Goal: Transaction & Acquisition: Purchase product/service

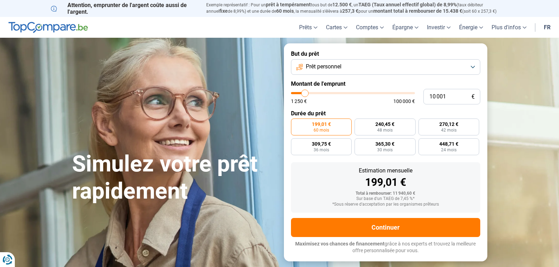
click at [473, 67] on button "Prêt personnel" at bounding box center [385, 67] width 189 height 16
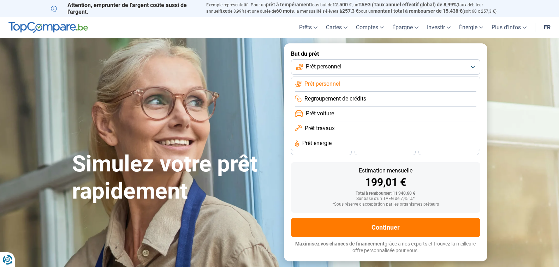
click at [452, 84] on li "Prêt personnel" at bounding box center [385, 84] width 181 height 15
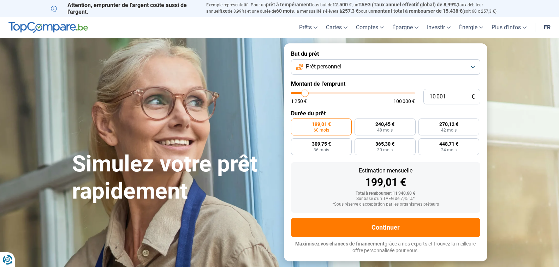
type input "8 500"
type input "8500"
type input "11 250"
type input "11250"
type input "13 000"
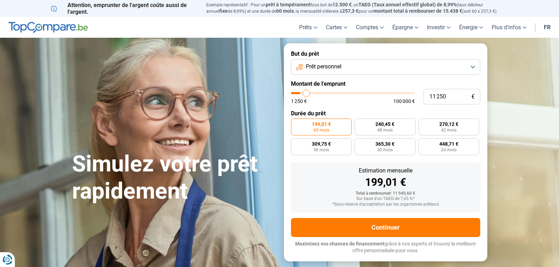
type input "13000"
type input "13 500"
type input "13500"
type input "14 000"
type input "14000"
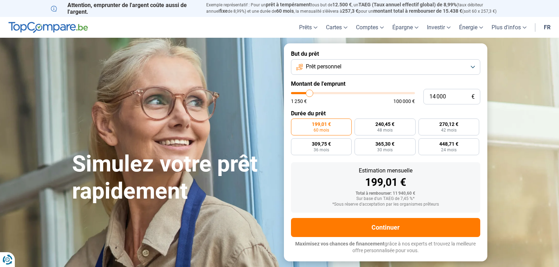
type input "14 250"
type input "14250"
type input "15 750"
type input "15750"
type input "16 000"
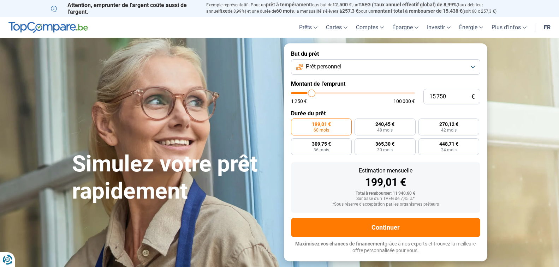
type input "16000"
type input "16 250"
type input "16250"
type input "16 500"
type input "16500"
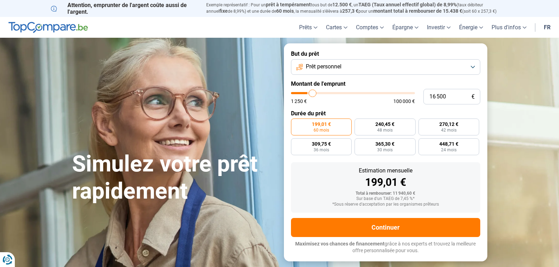
type input "17 250"
type input "17250"
type input "17 500"
type input "17500"
type input "18 000"
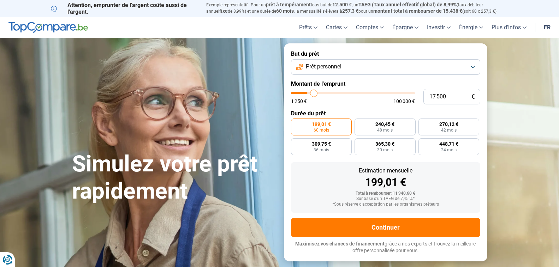
type input "18000"
type input "18 750"
type input "18750"
type input "19 250"
type input "19250"
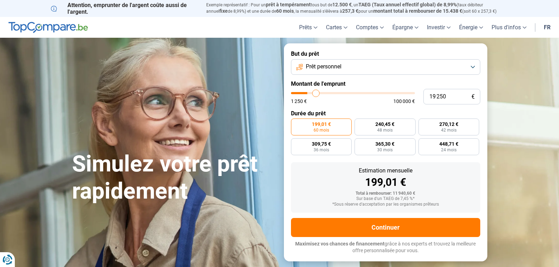
type input "20 000"
type input "20000"
type input "20 500"
type input "20500"
type input "20 750"
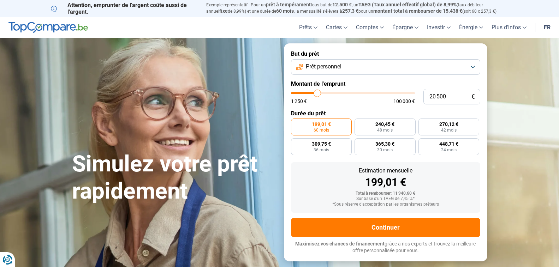
type input "20750"
type input "21 750"
type input "21750"
type input "22 000"
type input "22000"
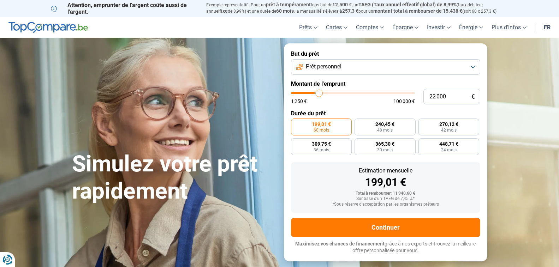
type input "23 000"
type input "23000"
type input "23 250"
type input "23250"
type input "23 750"
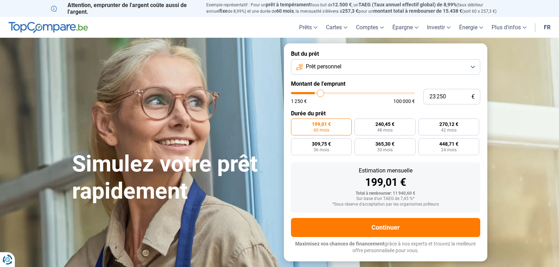
type input "23750"
type input "24 500"
type input "24500"
type input "24 750"
type input "24750"
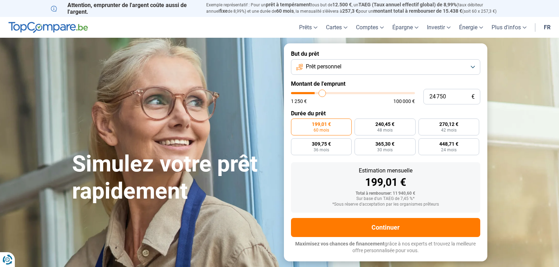
type input "25 000"
type input "25000"
type input "25 250"
type input "25250"
type input "25 750"
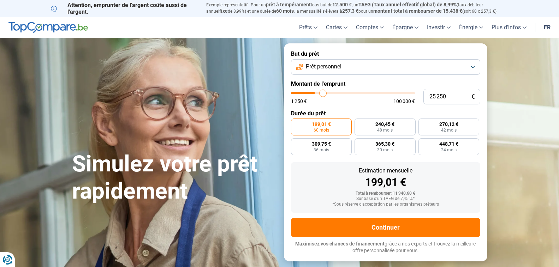
type input "25750"
type input "26 250"
type input "26250"
type input "26 750"
type input "26750"
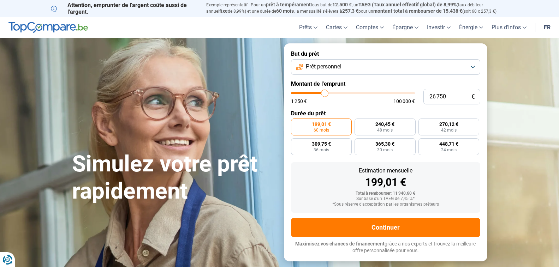
type input "27 500"
type input "27500"
type input "27 750"
type input "27750"
type input "28 000"
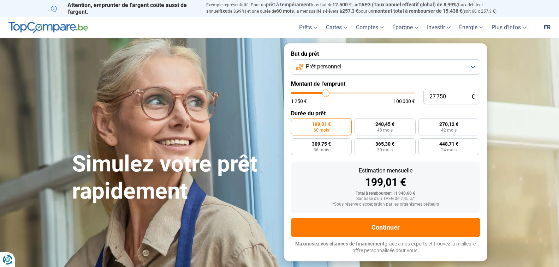
type input "28000"
type input "29 000"
type input "29000"
type input "29 500"
type input "29500"
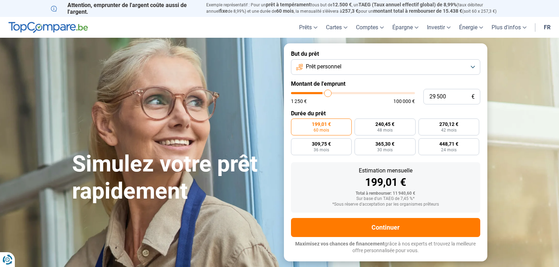
type input "29 750"
type input "29750"
type input "30 250"
type input "30250"
type input "30 500"
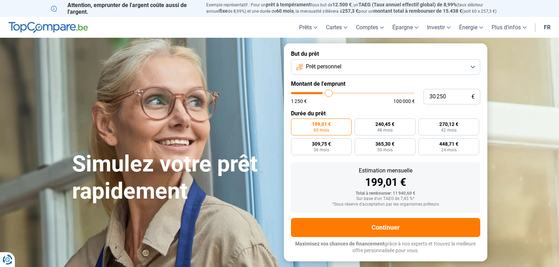
type input "30500"
type input "30 750"
type input "30750"
type input "31 000"
type input "31000"
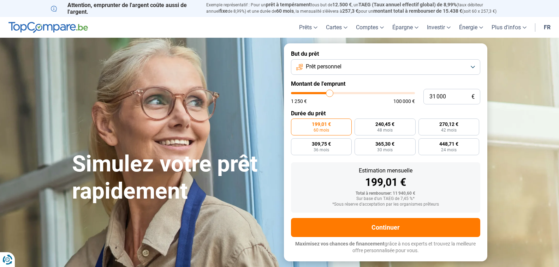
type input "32 000"
type input "32000"
type input "32 500"
type input "32500"
type input "33 250"
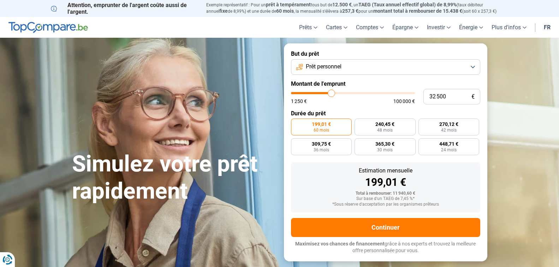
type input "33250"
type input "33 500"
type input "33500"
type input "33 750"
type input "33750"
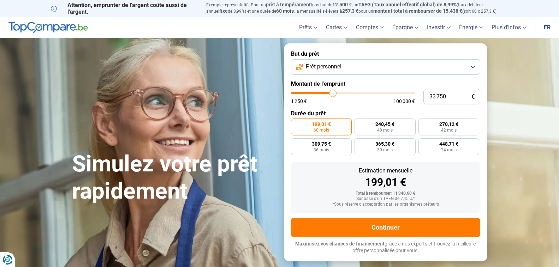
type input "33 250"
type input "33250"
type input "32 500"
type input "32500"
type input "31 000"
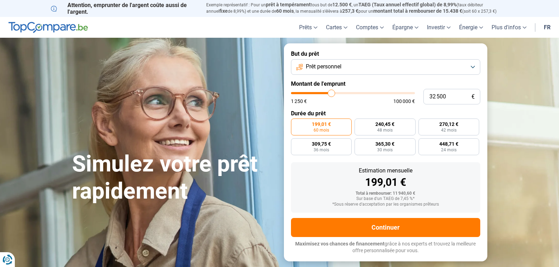
type input "31000"
type input "30 750"
type input "30750"
type input "30 500"
type input "30500"
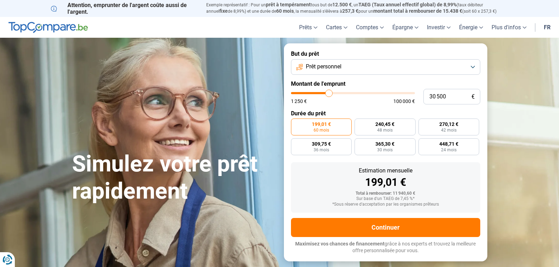
type input "29 500"
type input "29500"
type input "29 250"
type input "29250"
type input "29 750"
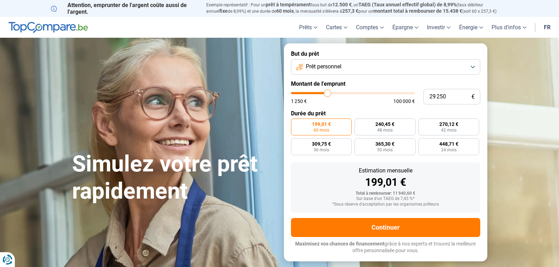
type input "29750"
type input "30 250"
type input "30250"
type input "30 500"
type input "30500"
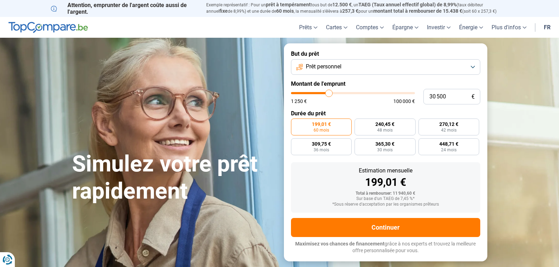
type input "30 750"
type input "30750"
type input "31 000"
type input "31000"
type input "31 750"
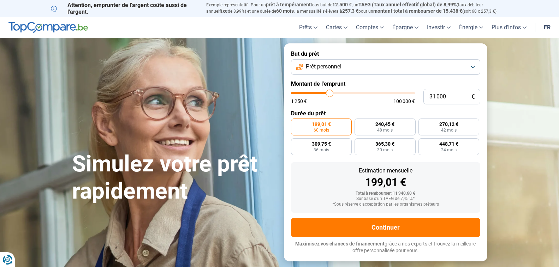
type input "31750"
type input "32 250"
type input "32250"
type input "32 500"
type input "32500"
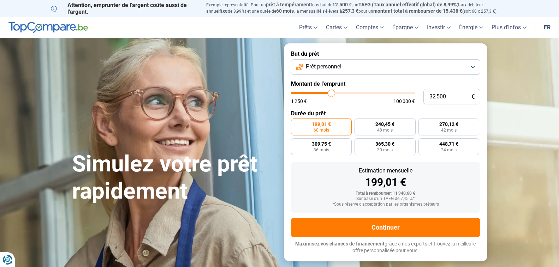
type input "32 750"
type input "32750"
type input "33 500"
type input "33500"
type input "33 750"
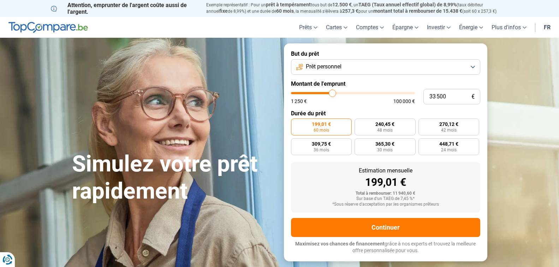
type input "33750"
type input "34 750"
type input "34750"
type input "35 000"
type input "35000"
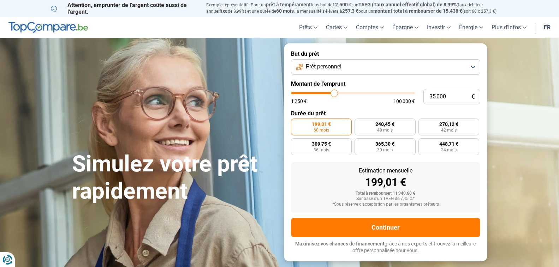
type input "35 500"
type input "35500"
type input "36 250"
type input "36250"
type input "37 750"
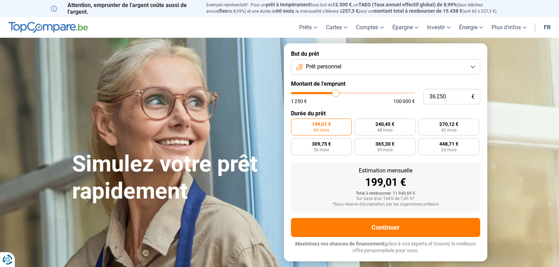
type input "37750"
type input "38 250"
type input "38250"
type input "38 500"
type input "38500"
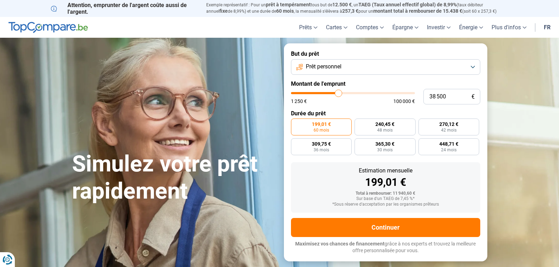
type input "41 250"
type input "41250"
type input "41 500"
type input "41500"
type input "42 000"
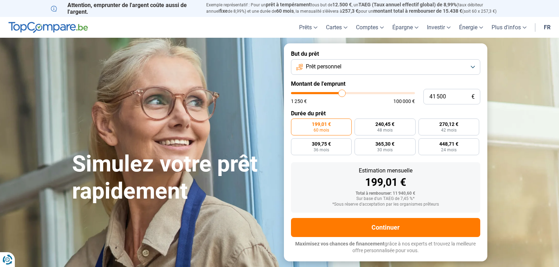
type input "42000"
type input "42 250"
type input "42250"
type input "42 750"
type input "42750"
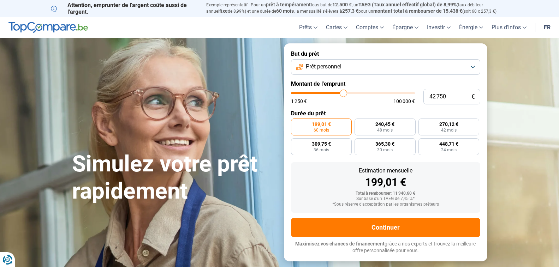
type input "43 000"
type input "43000"
type input "43 500"
type input "43500"
type input "43 750"
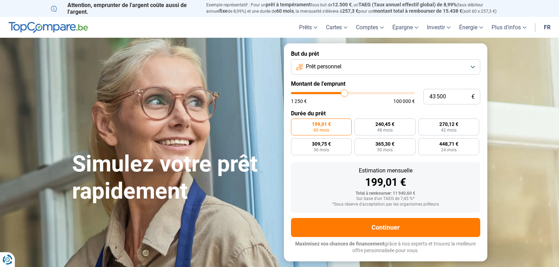
type input "43750"
type input "44 000"
type input "44000"
type input "44 250"
type input "44250"
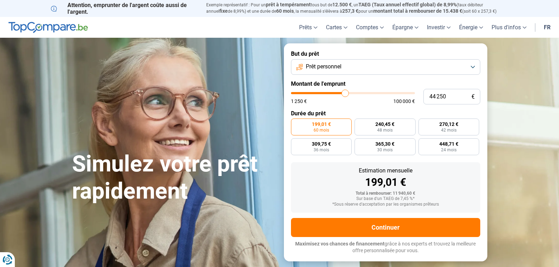
type input "45 000"
type input "45000"
type input "45 250"
type input "45250"
type input "45 500"
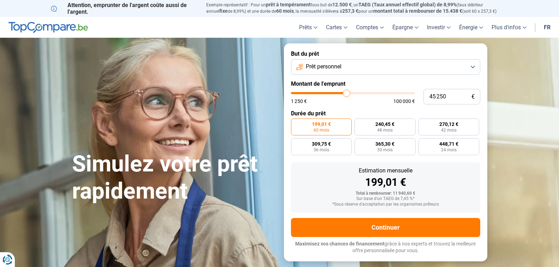
type input "45500"
type input "48 500"
type input "48500"
type input "48 750"
type input "48750"
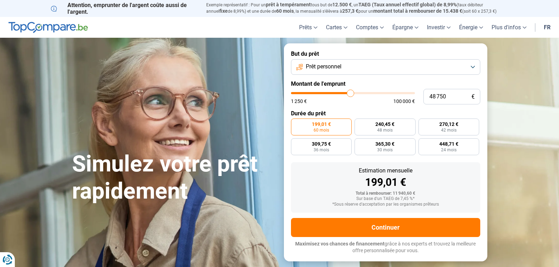
type input "50 000"
type input "50000"
type input "50 250"
type input "50250"
type input "50 500"
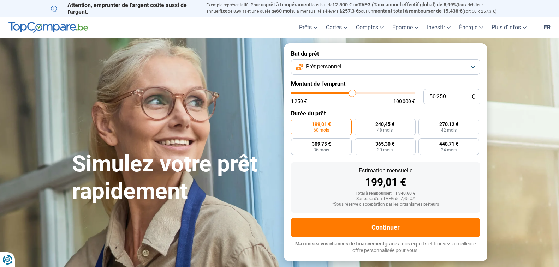
type input "50500"
type input "50 250"
type input "50250"
type input "50 000"
drag, startPoint x: 303, startPoint y: 94, endPoint x: 352, endPoint y: 91, distance: 49.1
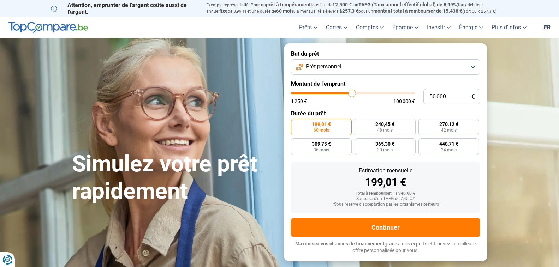
type input "50000"
click at [352, 92] on input "range" at bounding box center [353, 93] width 124 height 2
radio input "false"
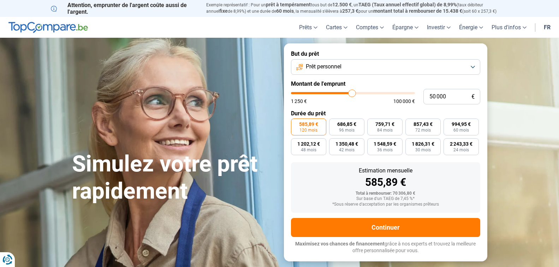
type input "49 500"
type input "49500"
type input "48 750"
type input "48750"
type input "48 500"
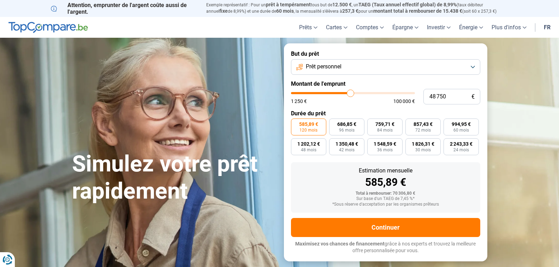
type input "48500"
type input "45 750"
type input "45750"
type input "42 750"
type input "42750"
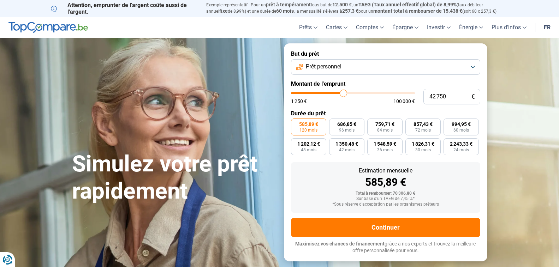
type input "42 500"
type input "42500"
type input "42 250"
type input "42250"
type input "42 000"
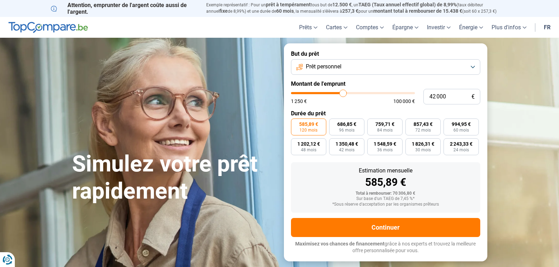
type input "42000"
type input "41 500"
type input "41500"
type input "41 250"
drag, startPoint x: 352, startPoint y: 94, endPoint x: 317, endPoint y: 96, distance: 35.0
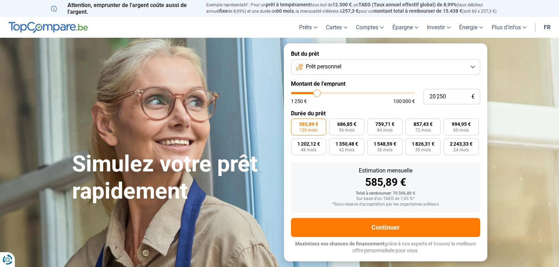
click at [317, 94] on input "range" at bounding box center [353, 93] width 124 height 2
click at [317, 92] on input "range" at bounding box center [353, 93] width 124 height 2
click at [313, 93] on input "range" at bounding box center [353, 93] width 124 height 2
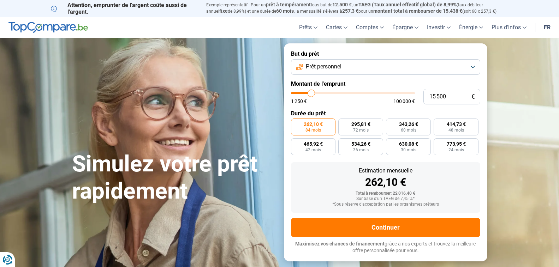
click at [311, 94] on input "range" at bounding box center [353, 93] width 124 height 2
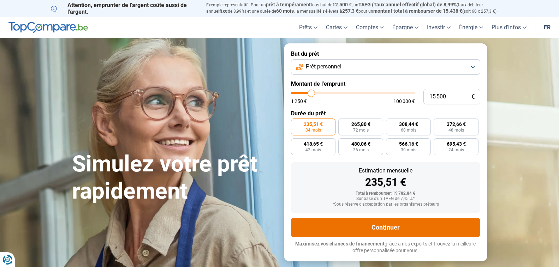
click at [358, 223] on button "Continuer" at bounding box center [385, 227] width 189 height 19
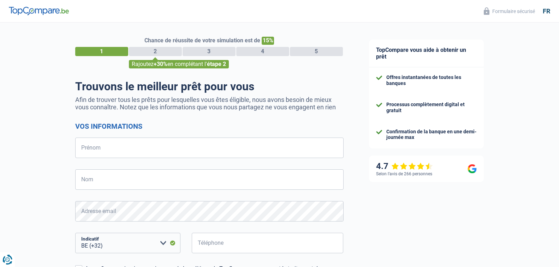
select select "32"
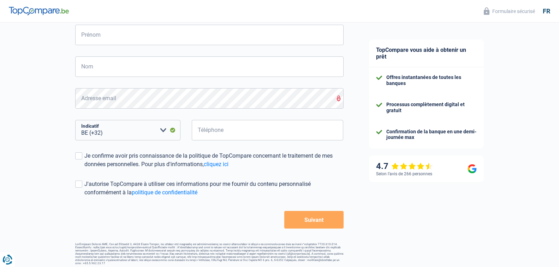
scroll to position [113, 0]
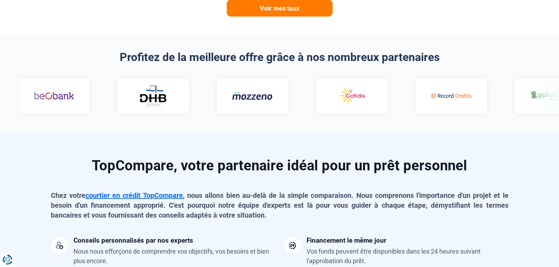
scroll to position [410, 0]
click at [316, 82] on div at bounding box center [351, 96] width 71 height 35
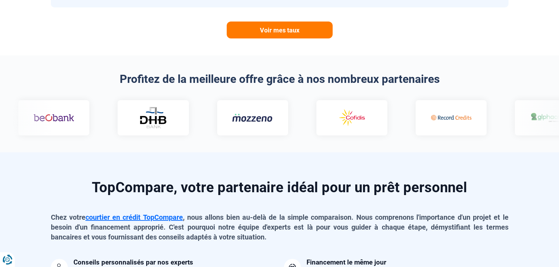
scroll to position [141, 0]
